Goal: Find specific page/section: Find specific page/section

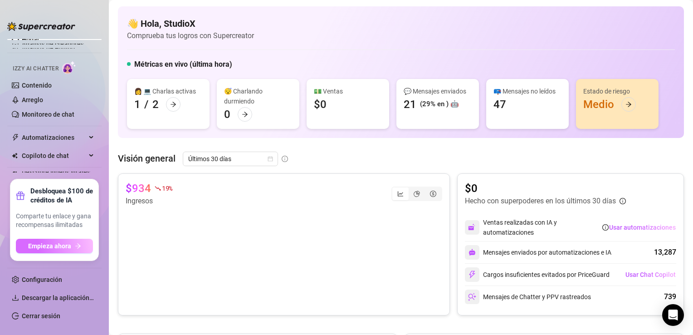
click at [45, 250] on button "Empieza ahora" at bounding box center [54, 246] width 77 height 15
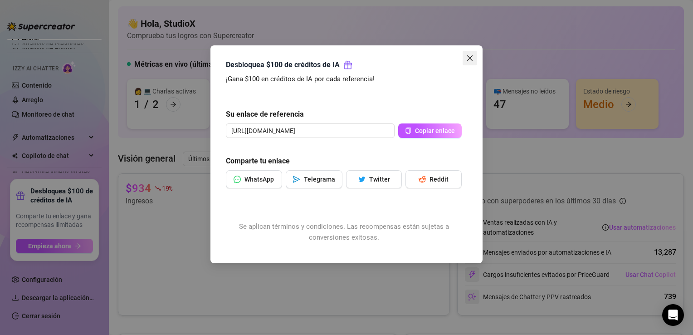
click at [471, 57] on icon "cerrar" at bounding box center [469, 57] width 7 height 7
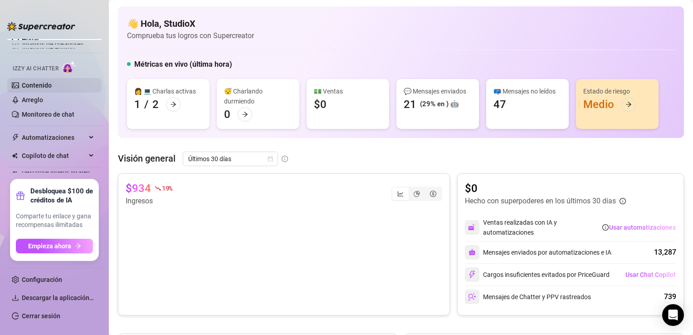
click at [44, 82] on link "Contenido" at bounding box center [37, 85] width 30 height 7
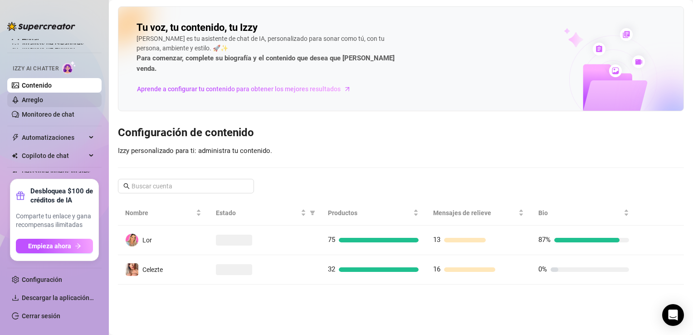
click at [43, 99] on link "Arreglo" at bounding box center [32, 99] width 21 height 7
